Goal: Obtain resource: Download file/media

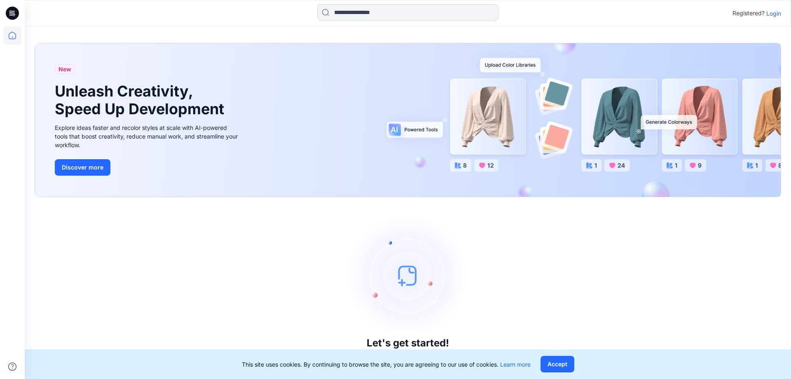
click at [509, 17] on p "Login" at bounding box center [774, 13] width 15 height 9
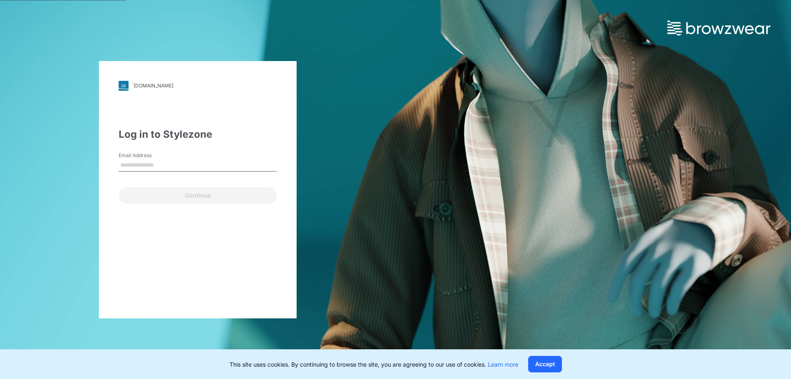
click at [509, 14] on link at bounding box center [730, 17] width 124 height 35
click at [212, 161] on input "Email Address" at bounding box center [198, 165] width 158 height 12
type input "**********"
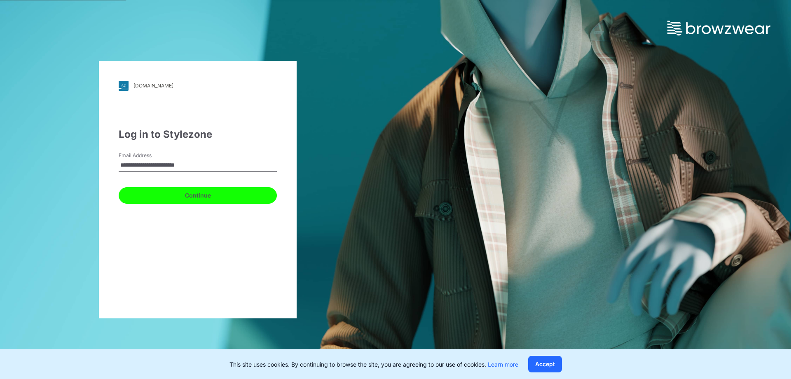
click at [195, 194] on button "Continue" at bounding box center [198, 195] width 158 height 16
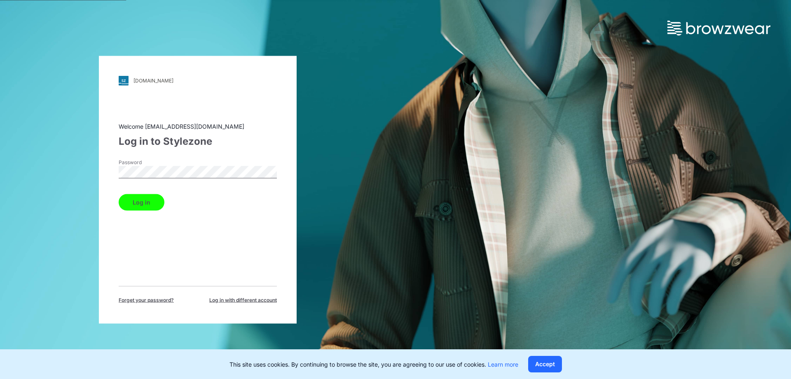
click at [119, 194] on button "Log in" at bounding box center [142, 202] width 46 height 16
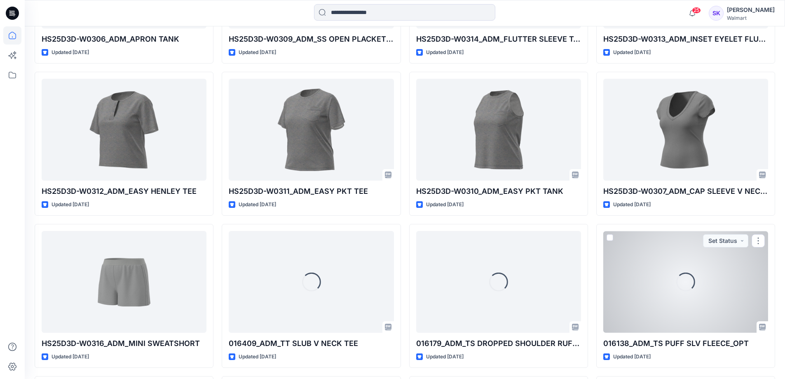
scroll to position [4375, 0]
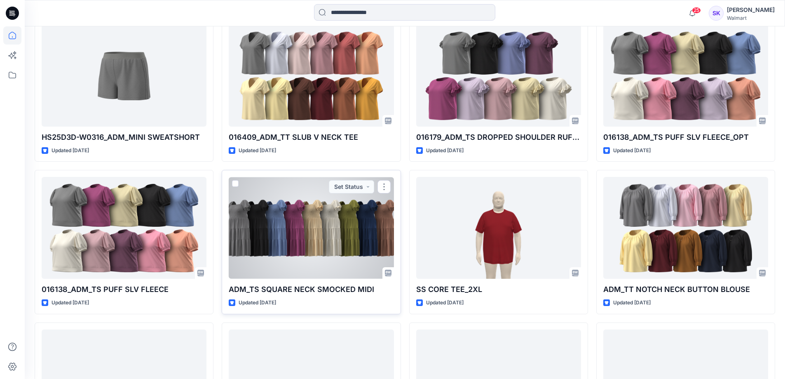
click at [354, 274] on div at bounding box center [311, 228] width 165 height 102
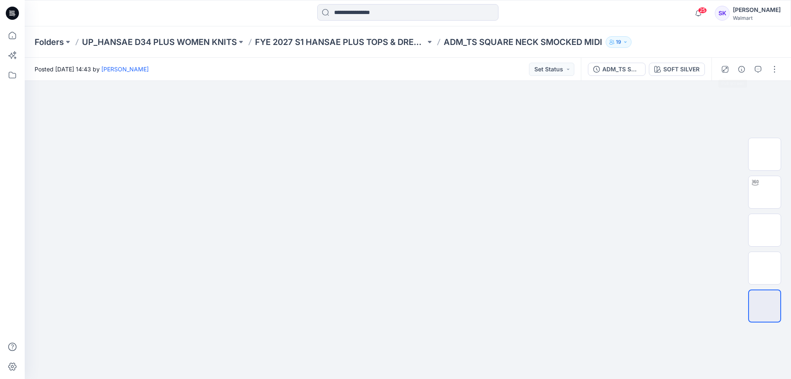
drag, startPoint x: 713, startPoint y: 38, endPoint x: 714, endPoint y: 59, distance: 20.2
click at [509, 40] on div "Folders UP_HANSAE D34 PLUS WOMEN KNITS FYE 2027 S1 HANSAE PLUS TOPS & DRESSES A…" at bounding box center [376, 42] width 683 height 12
click at [509, 71] on button "ADM_TS SQUARE NECK SMOCKED MIDI" at bounding box center [617, 69] width 58 height 13
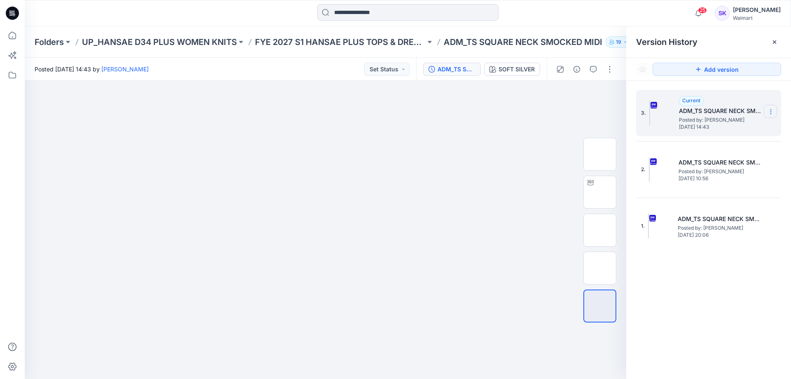
click at [509, 115] on section at bounding box center [770, 111] width 13 height 13
click at [509, 129] on span "Download Source BW File" at bounding box center [729, 128] width 69 height 10
